Goal: Task Accomplishment & Management: Complete application form

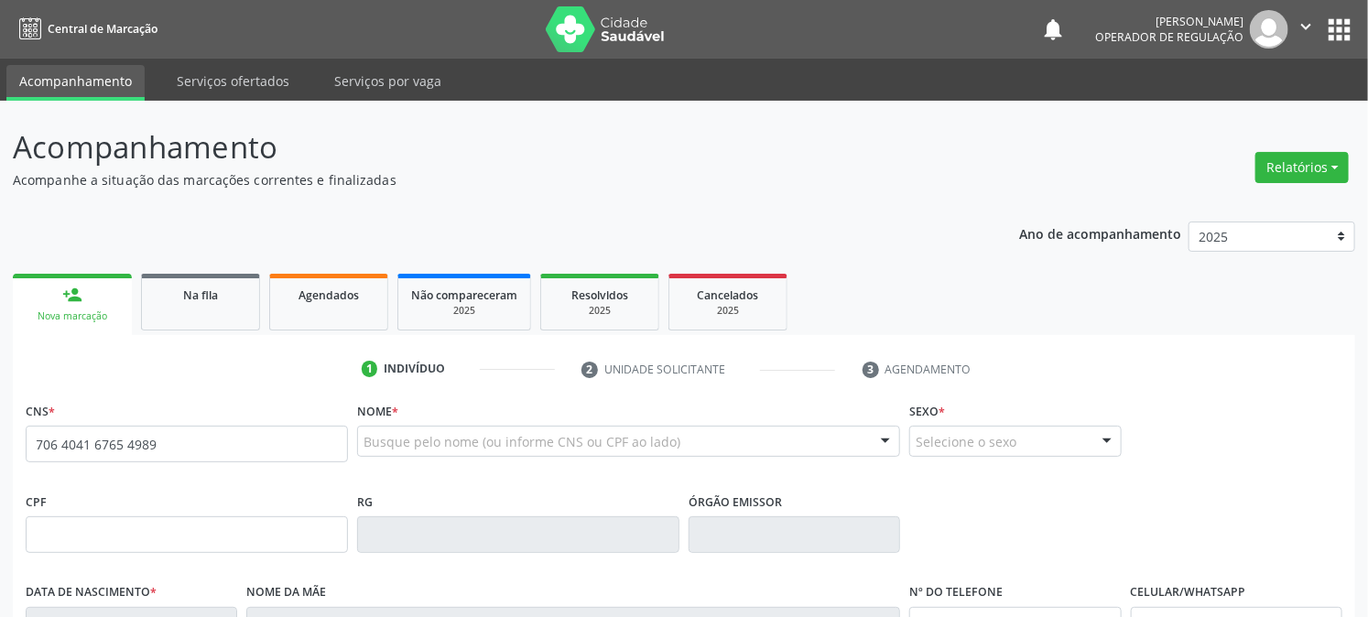
type input "706 4041 6765 4989"
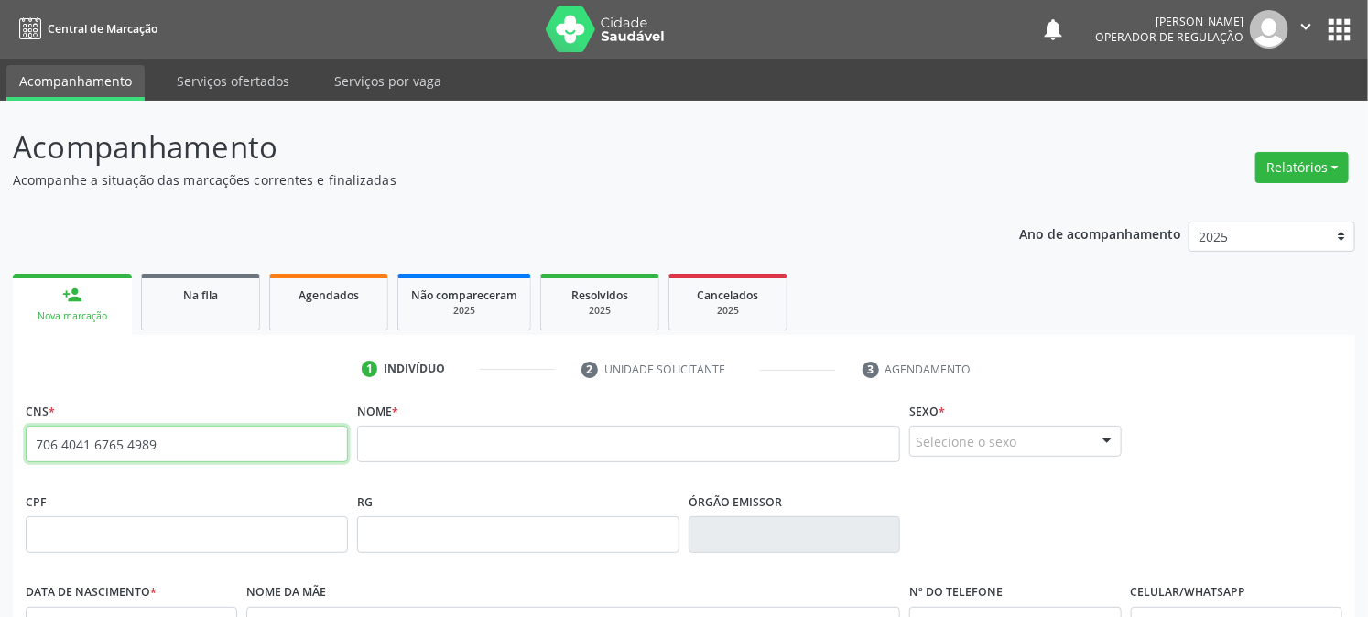
drag, startPoint x: 194, startPoint y: 443, endPoint x: 0, endPoint y: 454, distance: 194.4
click at [0, 454] on div "Acompanhamento Acompanhe a situação das marcações correntes e finalizadas Relat…" at bounding box center [684, 547] width 1368 height 892
type input "707 8006 3401 0012"
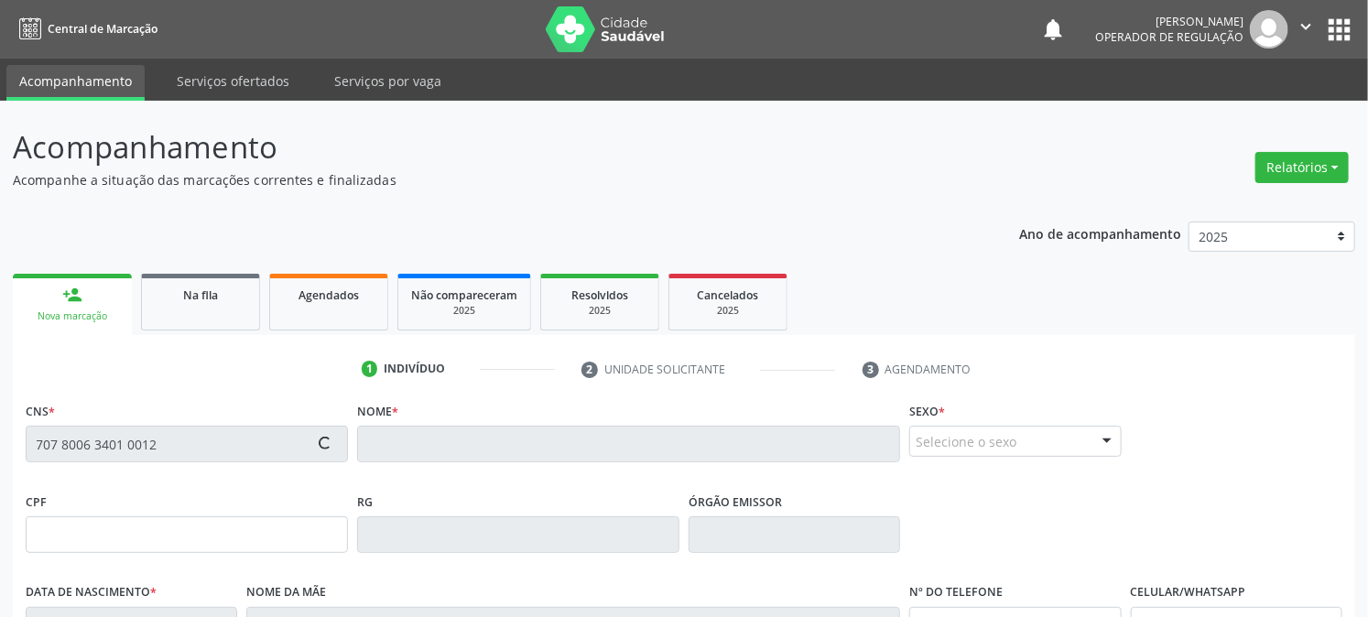
type input "074.327.284-61"
type input "1[DATE]"
type input "[PERSON_NAME]"
type input "[PHONE_NUMBER]"
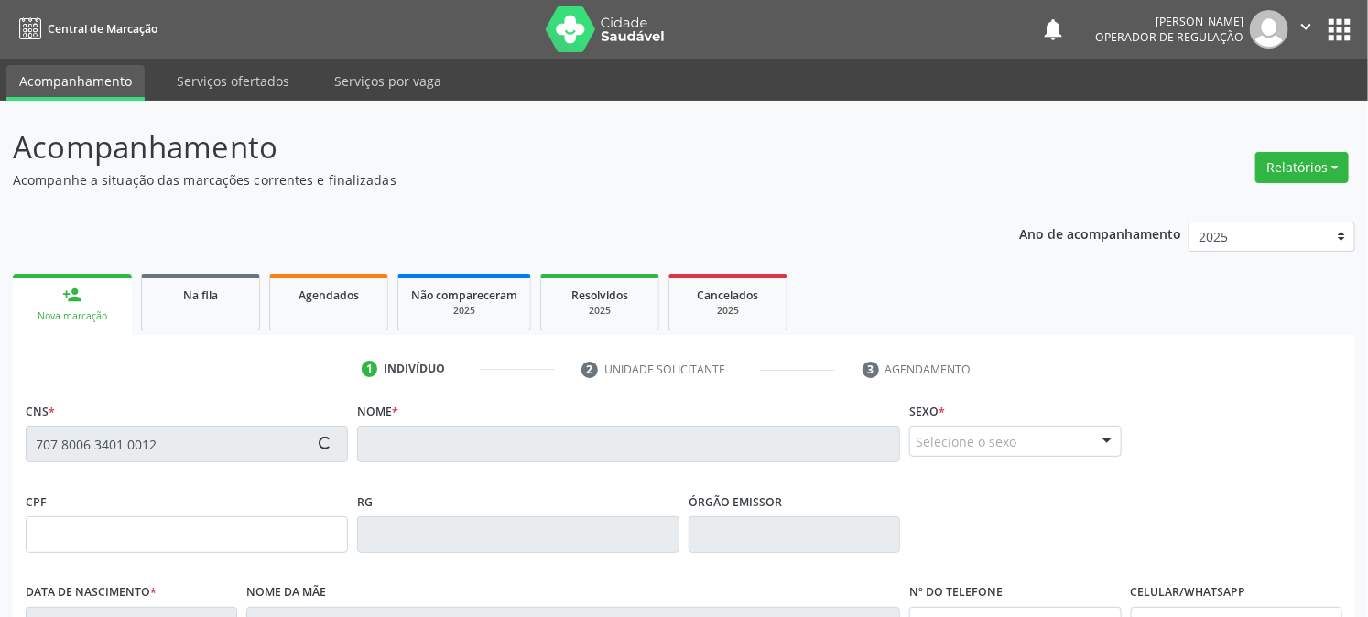
type input "78"
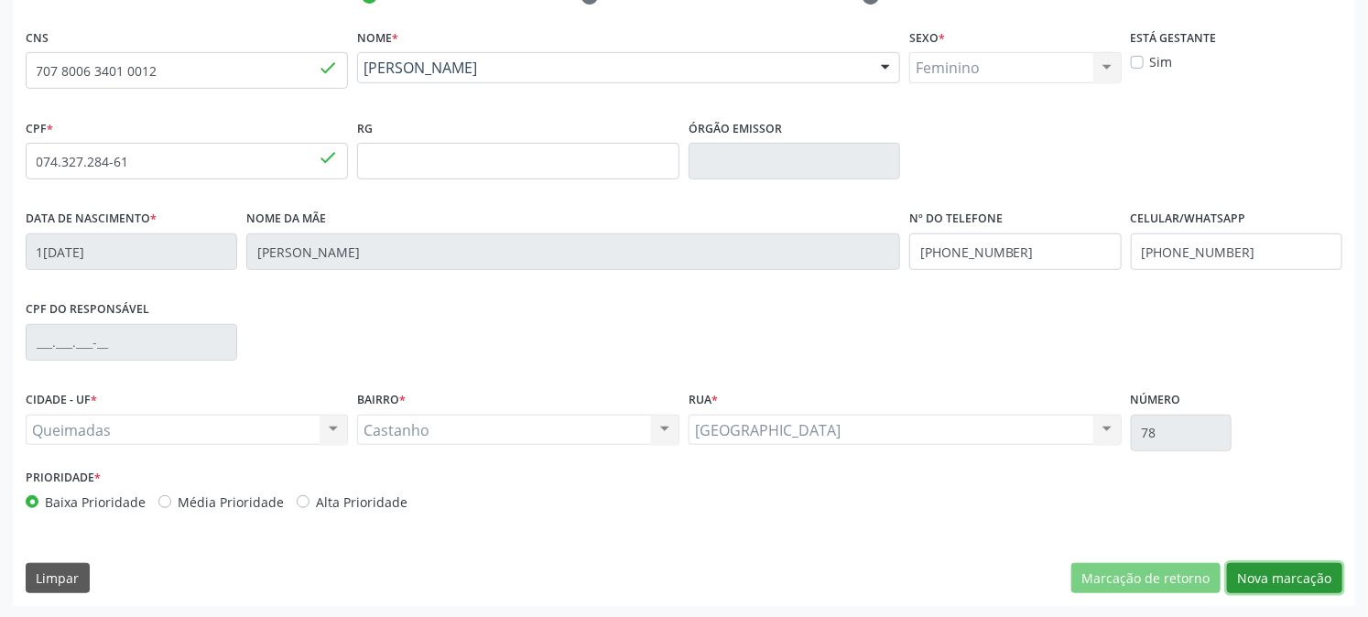
click at [1297, 575] on button "Nova marcação" at bounding box center [1284, 578] width 115 height 31
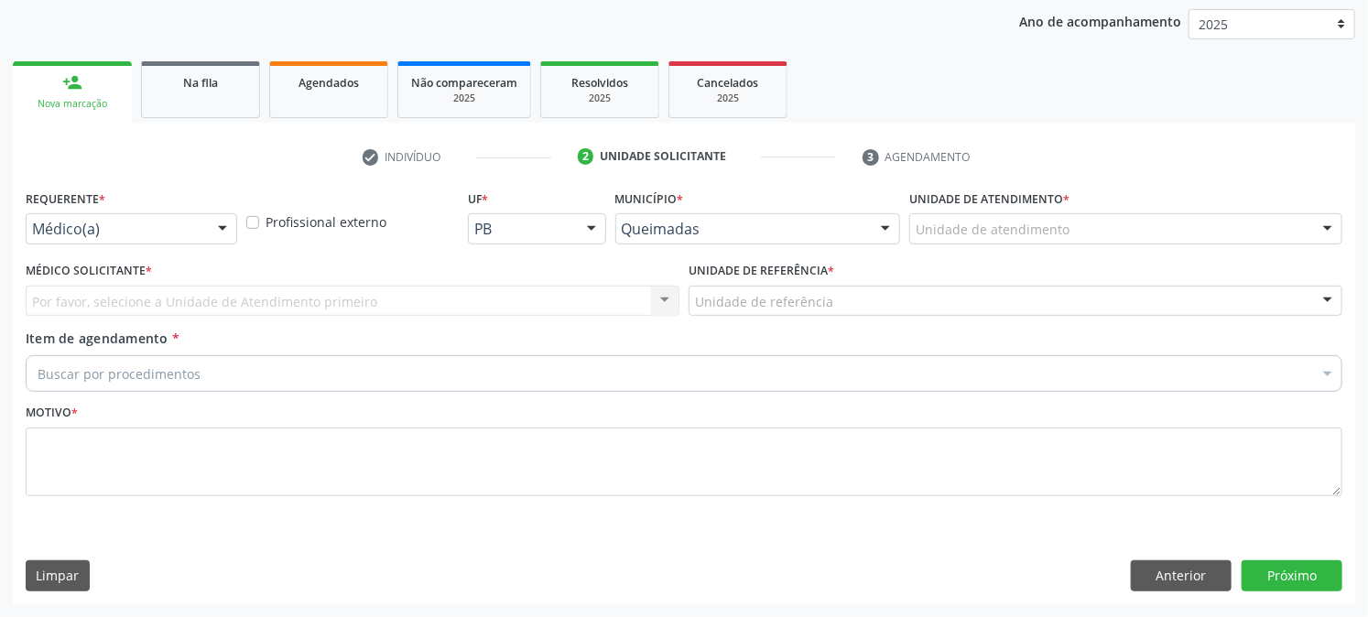
scroll to position [212, 0]
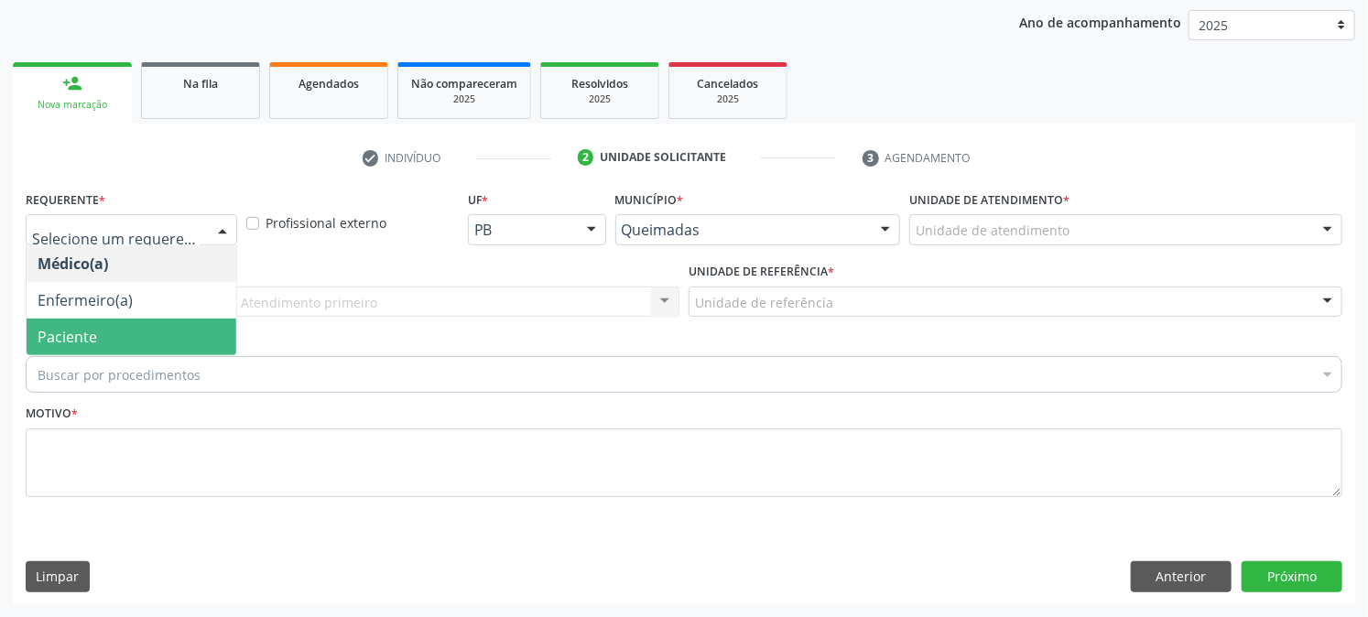
click at [94, 349] on span "Paciente" at bounding box center [132, 337] width 210 height 37
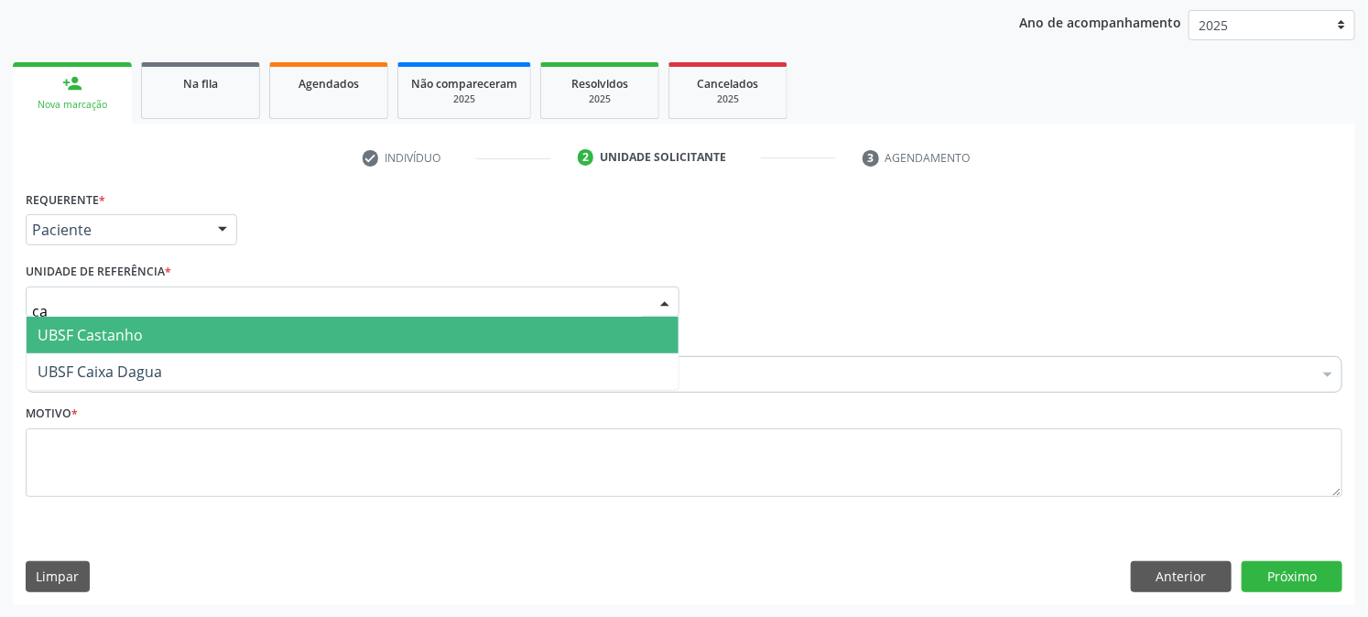
type input "cas"
drag, startPoint x: 106, startPoint y: 318, endPoint x: 99, endPoint y: 327, distance: 11.7
click at [106, 319] on span "UBSF Castanho" at bounding box center [353, 335] width 652 height 37
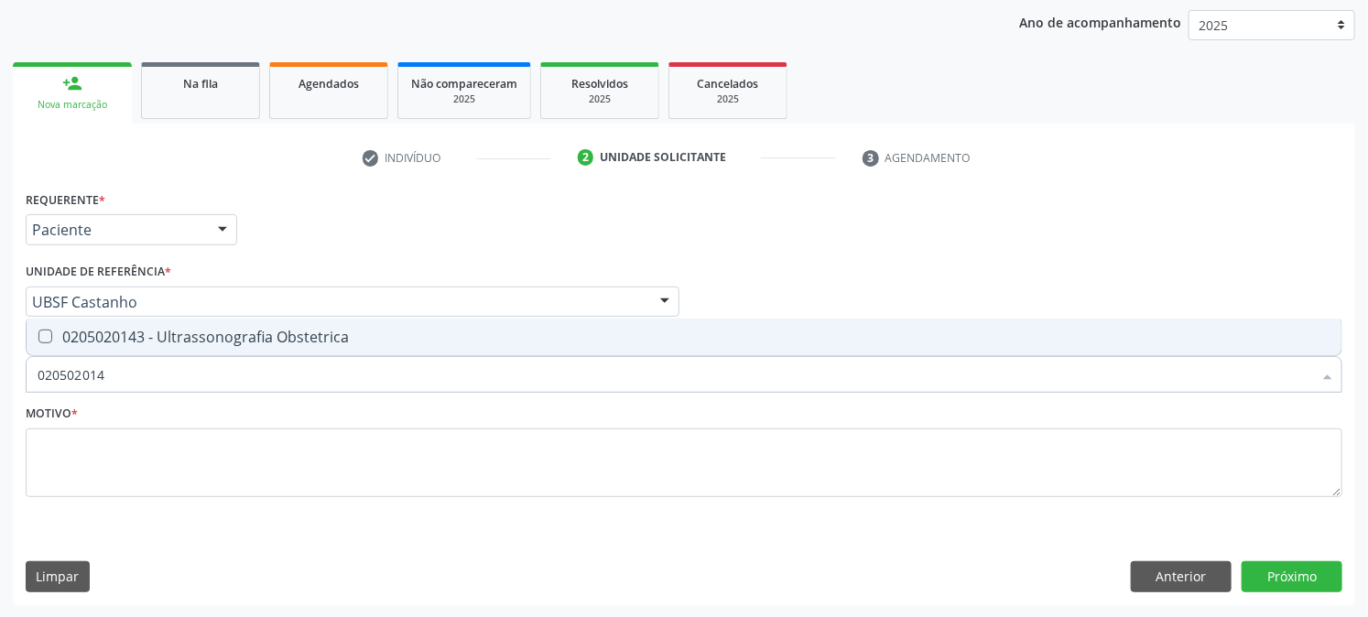
type input "0205020143"
click at [78, 340] on div "0205020143 - Ultrassonografia Obstetrica" at bounding box center [684, 337] width 1293 height 15
checkbox Obstetrica "true"
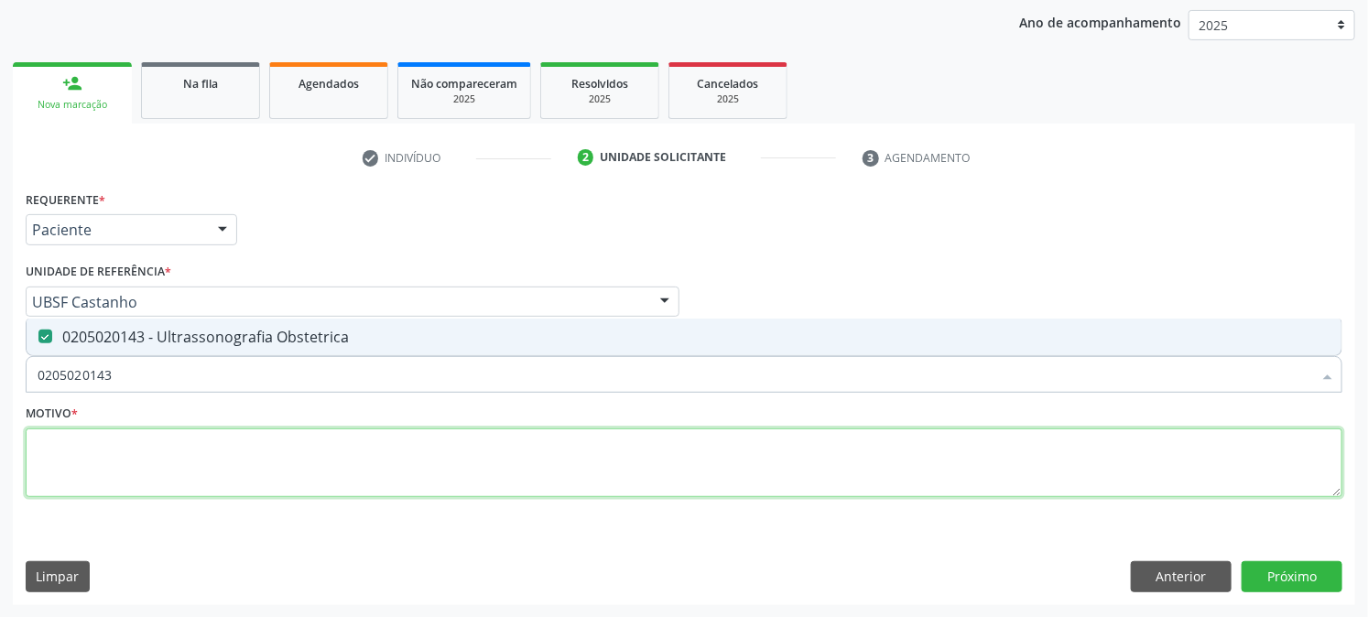
click at [85, 479] on textarea at bounding box center [684, 464] width 1317 height 70
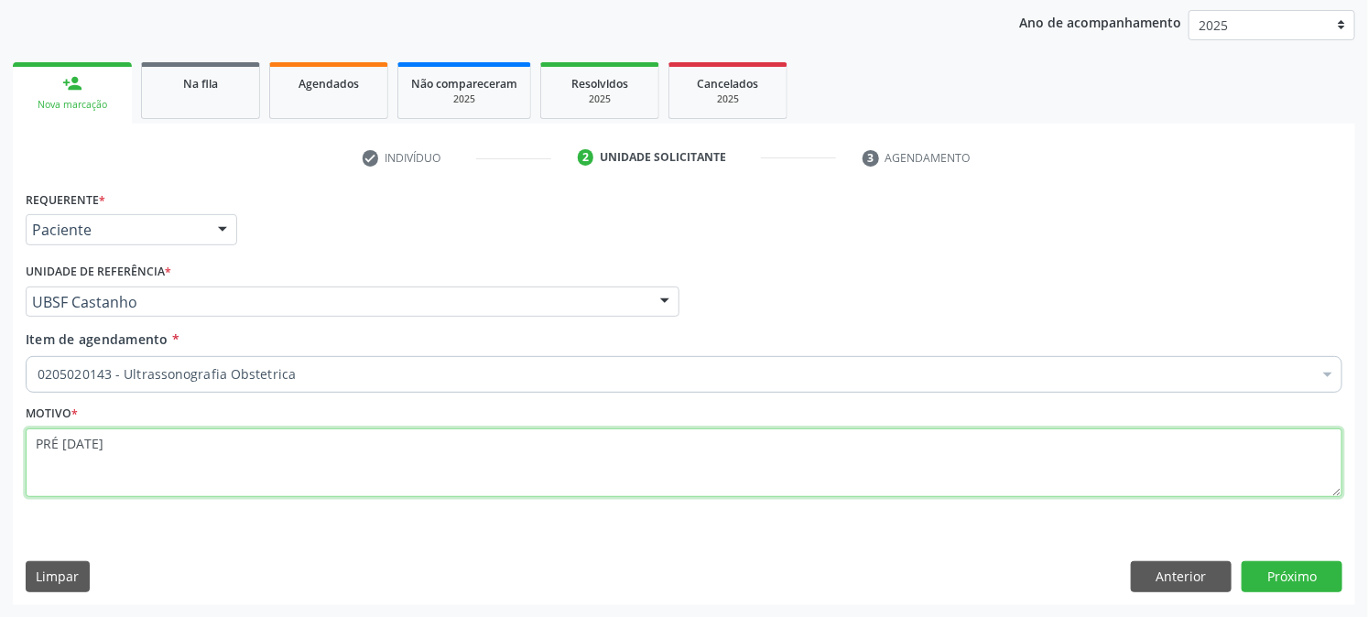
drag, startPoint x: 147, startPoint y: 446, endPoint x: 0, endPoint y: 446, distance: 147.4
click at [0, 446] on div "Acompanhamento Acompanhe a situação das marcações correntes e finalizadas Relat…" at bounding box center [684, 253] width 1368 height 729
type textarea "PRÉ [DATE]"
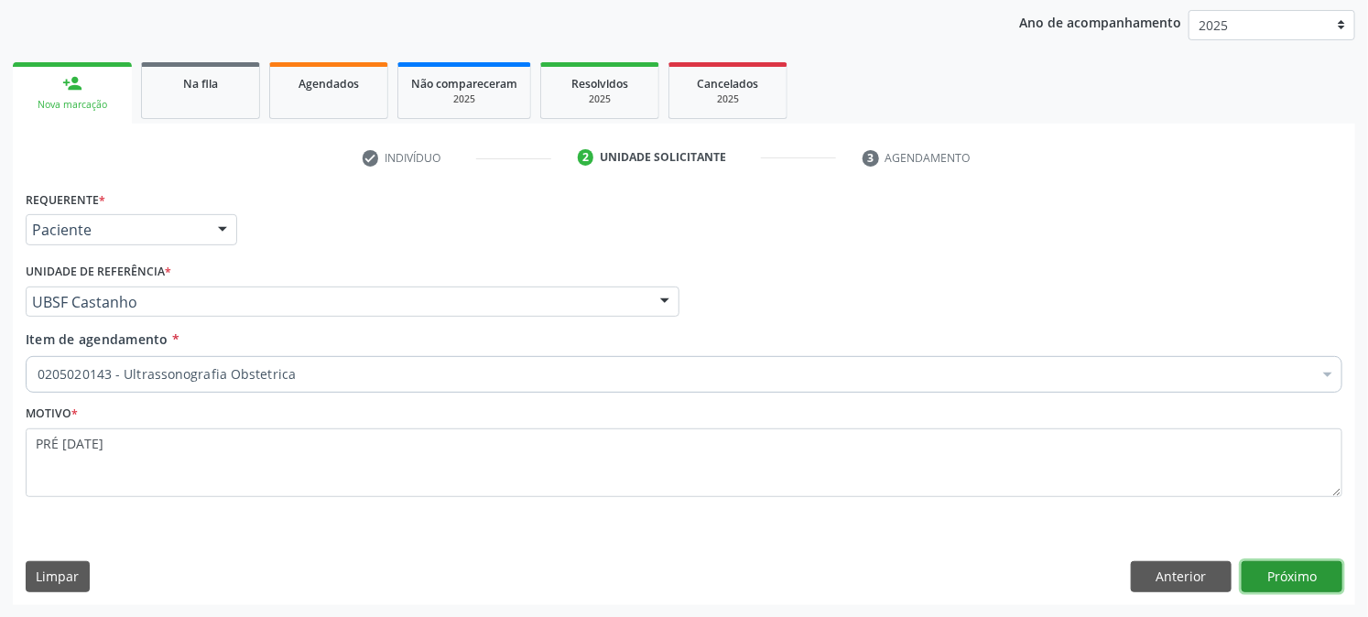
click at [1318, 579] on button "Próximo" at bounding box center [1292, 576] width 101 height 31
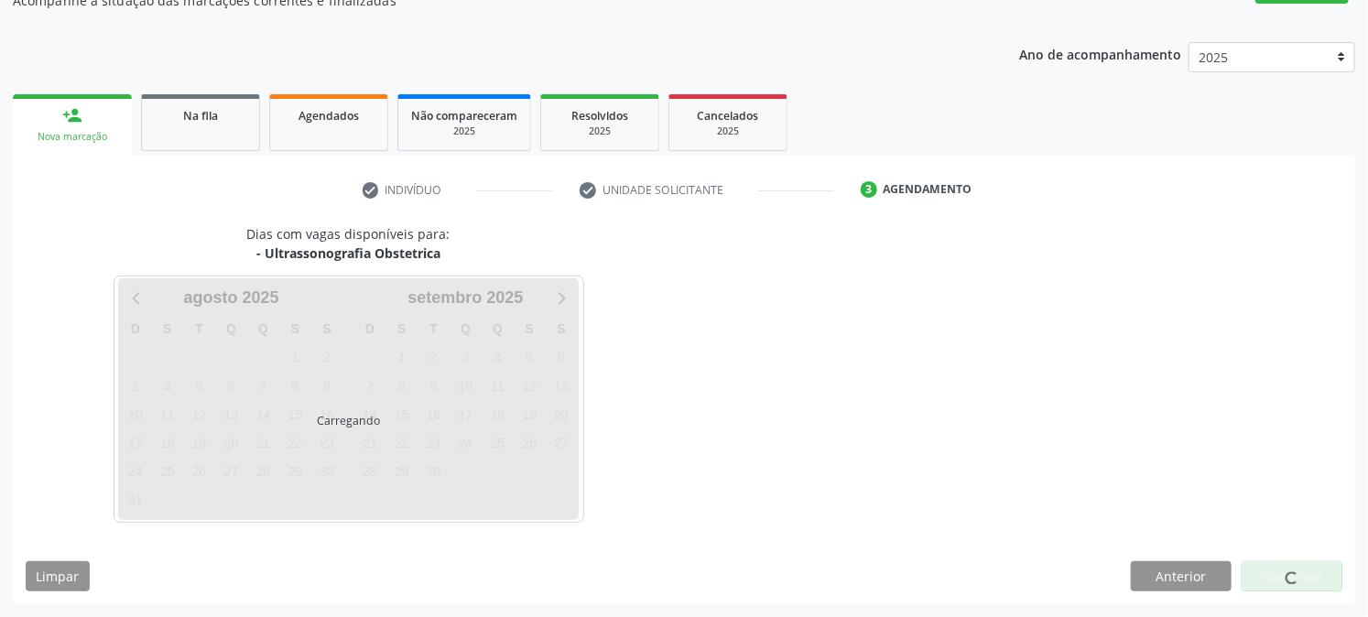
scroll to position [179, 0]
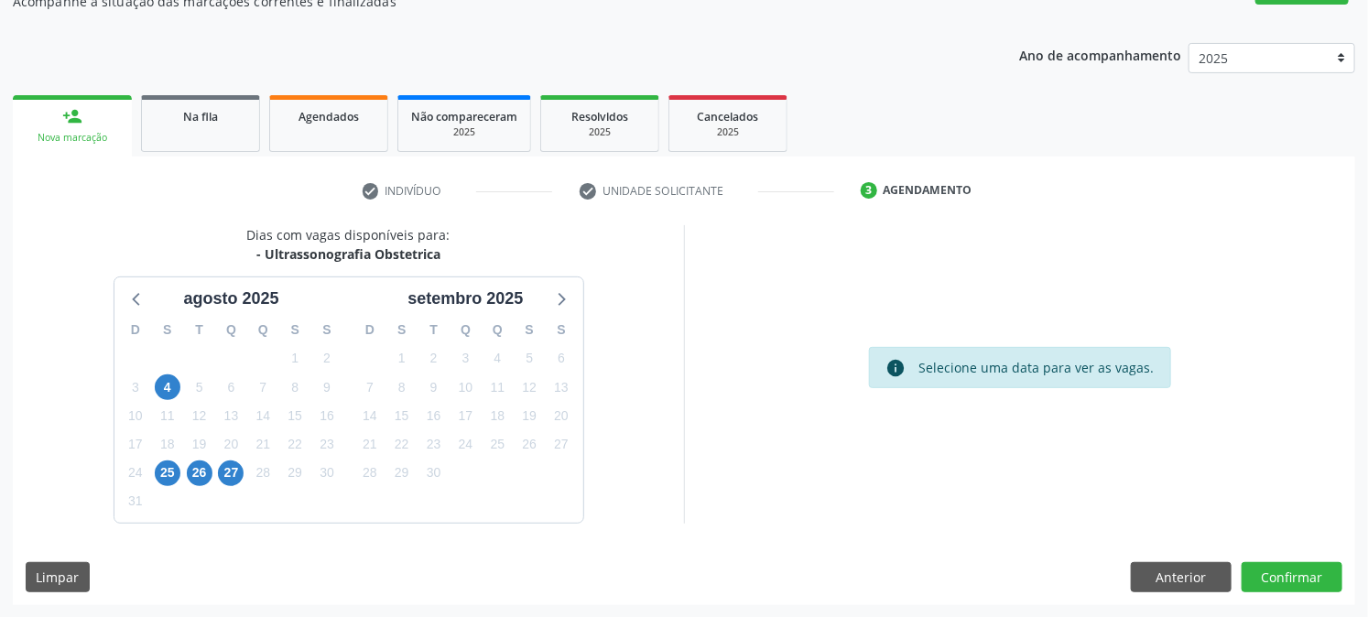
click at [404, 583] on div "Limpar Anterior Confirmar" at bounding box center [684, 577] width 1317 height 31
click at [161, 482] on span "25" at bounding box center [168, 474] width 26 height 26
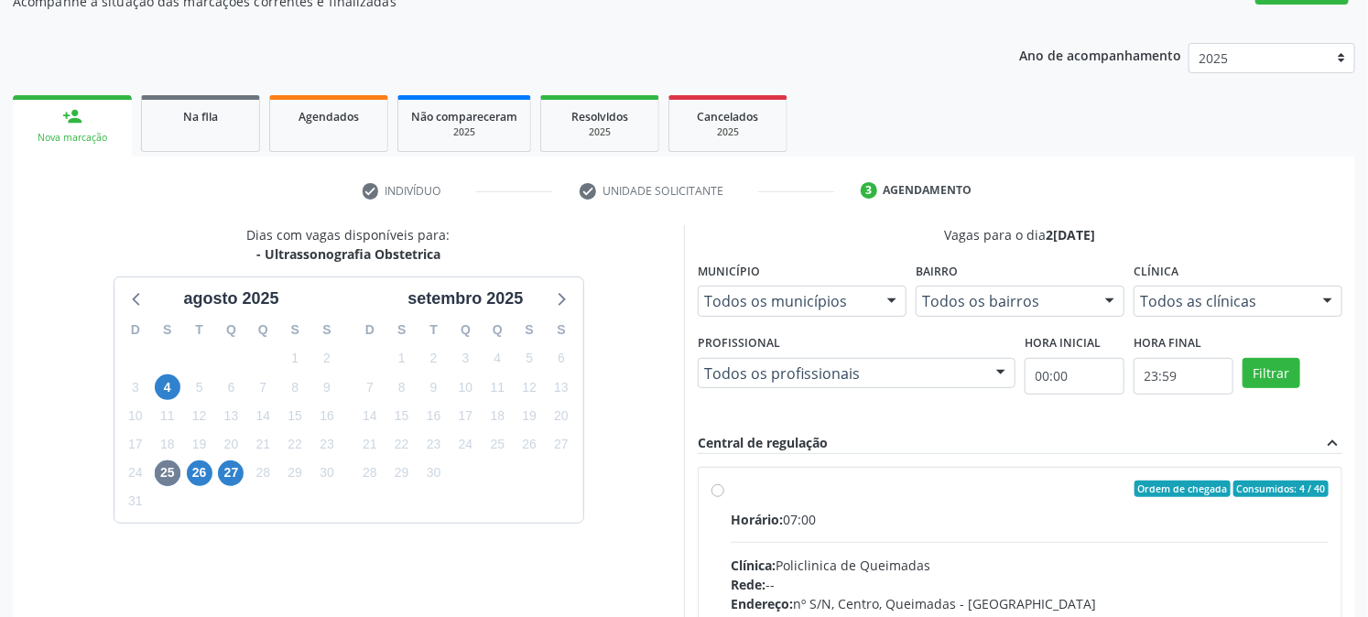
click at [743, 499] on label "Ordem de chegada Consumidos: 4 / 40 Horário: 07:00 Clínica: Policlinica de Quei…" at bounding box center [1030, 621] width 598 height 281
click at [724, 497] on input "Ordem de chegada Consumidos: 4 / 40 Horário: 07:00 Clínica: Policlinica de Quei…" at bounding box center [717, 489] width 13 height 16
radio input "true"
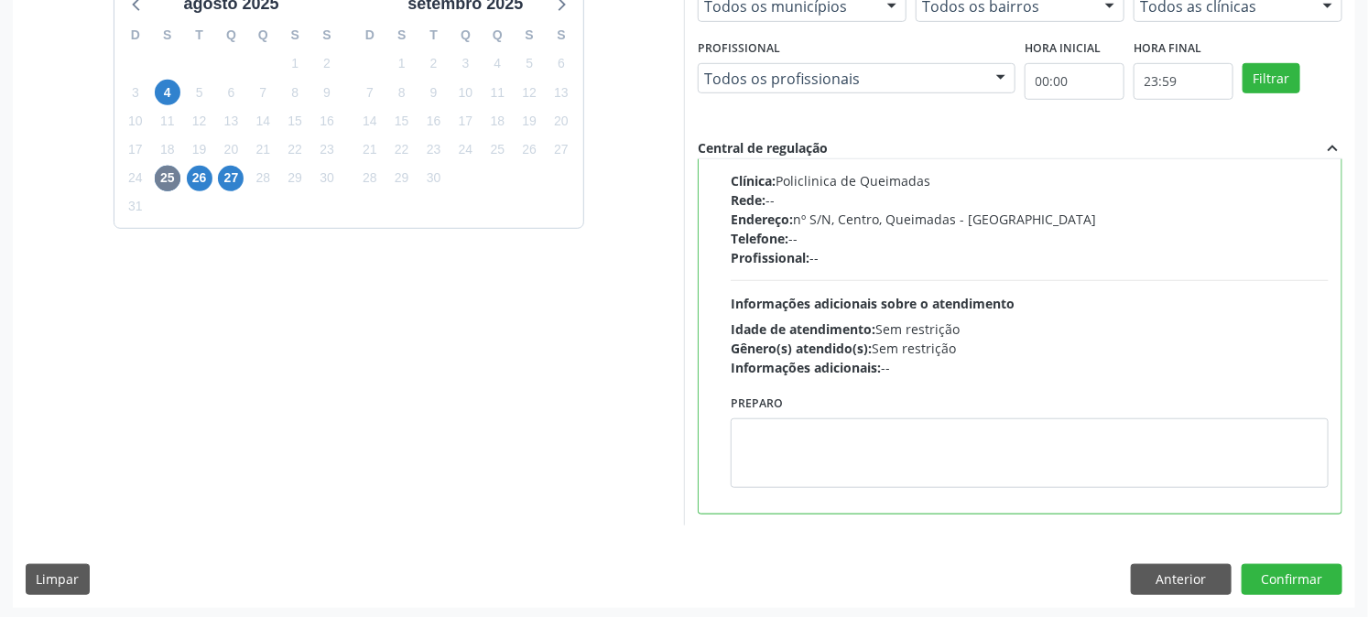
scroll to position [476, 0]
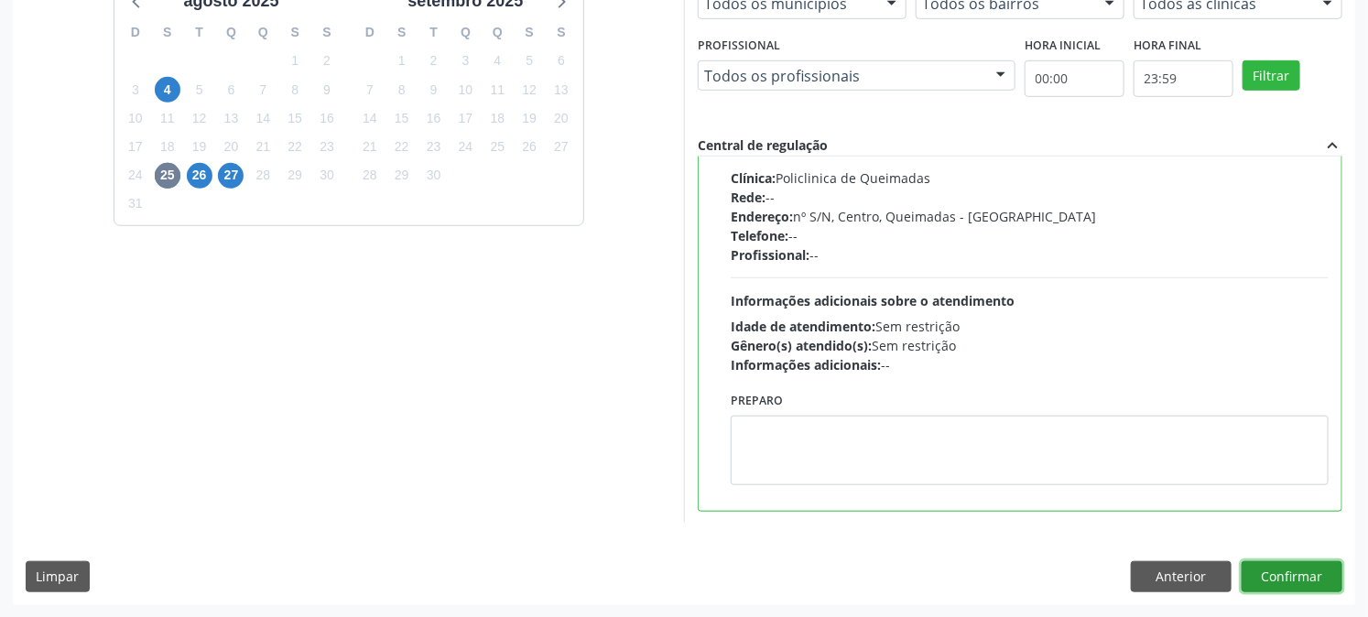
click at [1266, 572] on button "Confirmar" at bounding box center [1292, 576] width 101 height 31
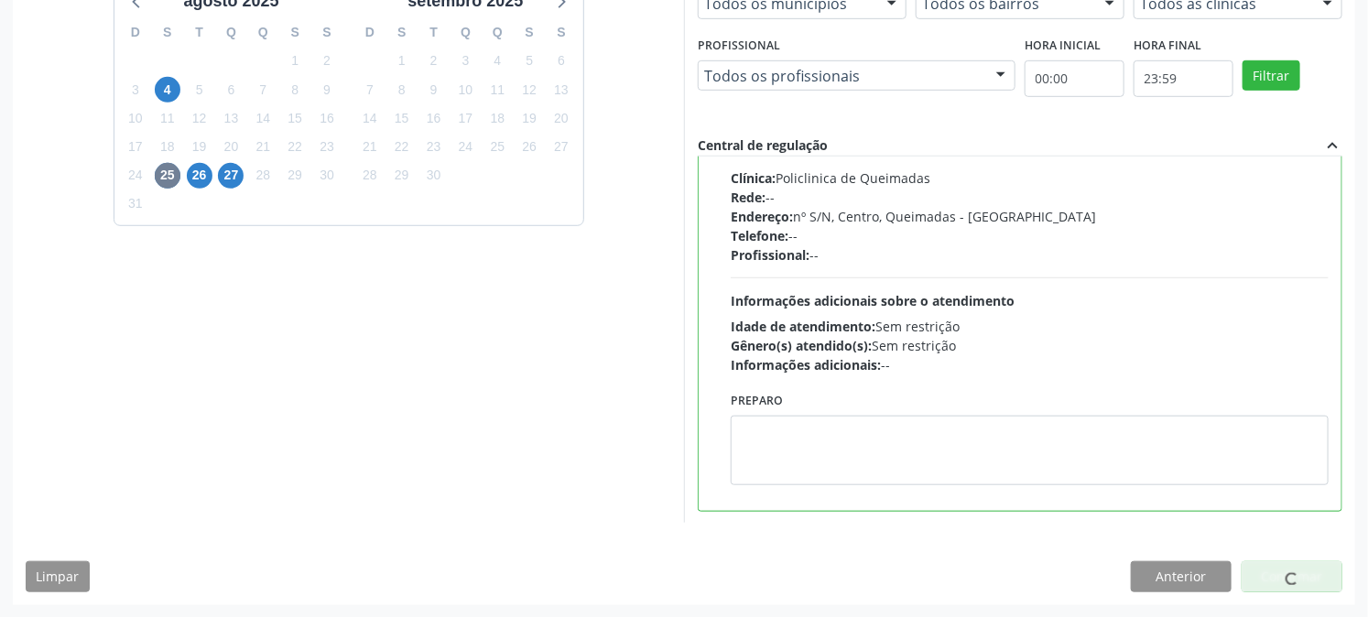
scroll to position [0, 0]
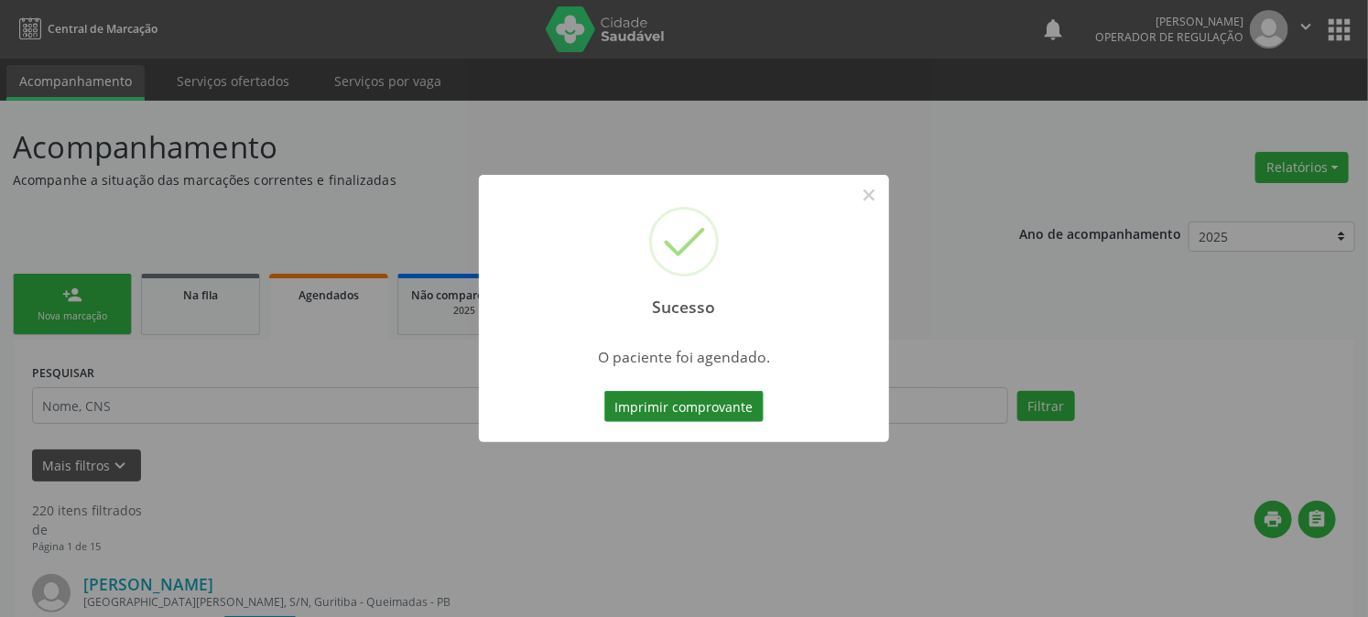
click at [687, 399] on button "Imprimir comprovante" at bounding box center [683, 406] width 159 height 31
